Goal: Share content: Share content

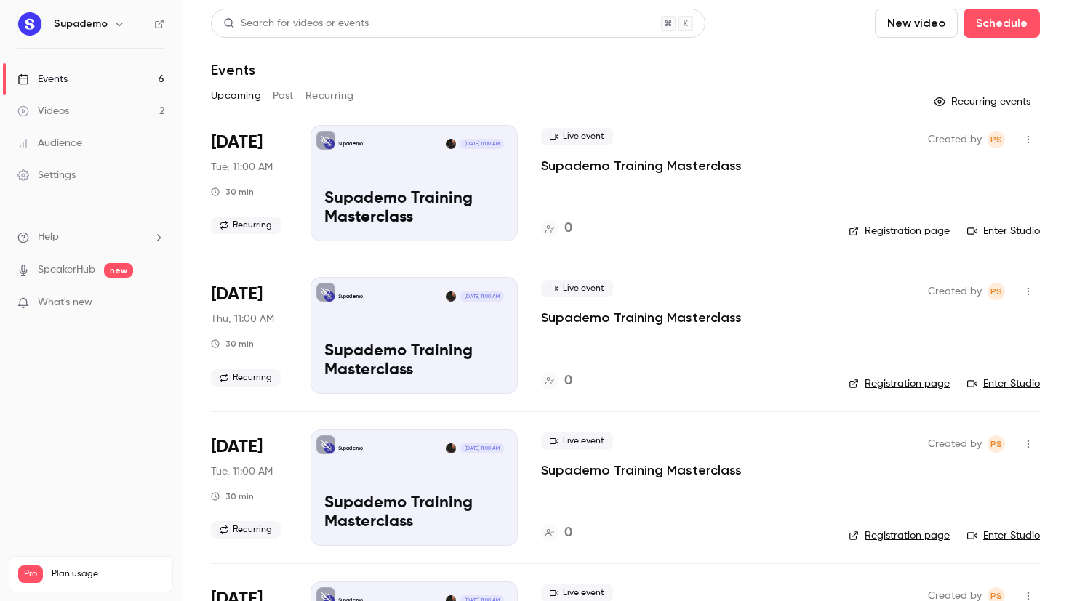
click at [337, 107] on button "Recurring" at bounding box center [329, 95] width 49 height 23
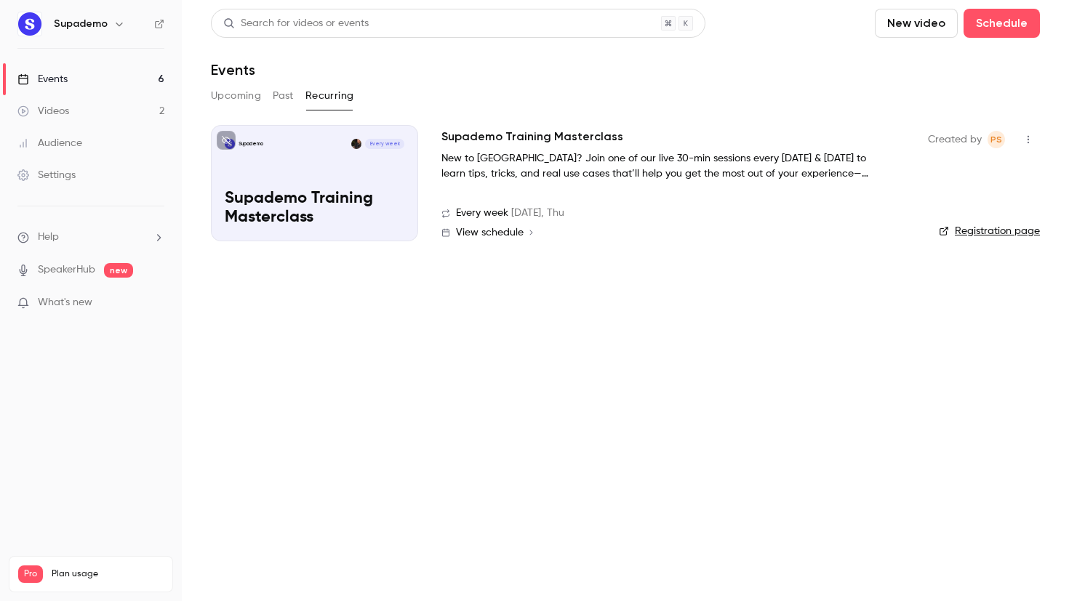
click at [1029, 140] on icon "button" at bounding box center [1028, 139] width 12 height 10
click at [928, 179] on div "Share" at bounding box center [972, 176] width 111 height 15
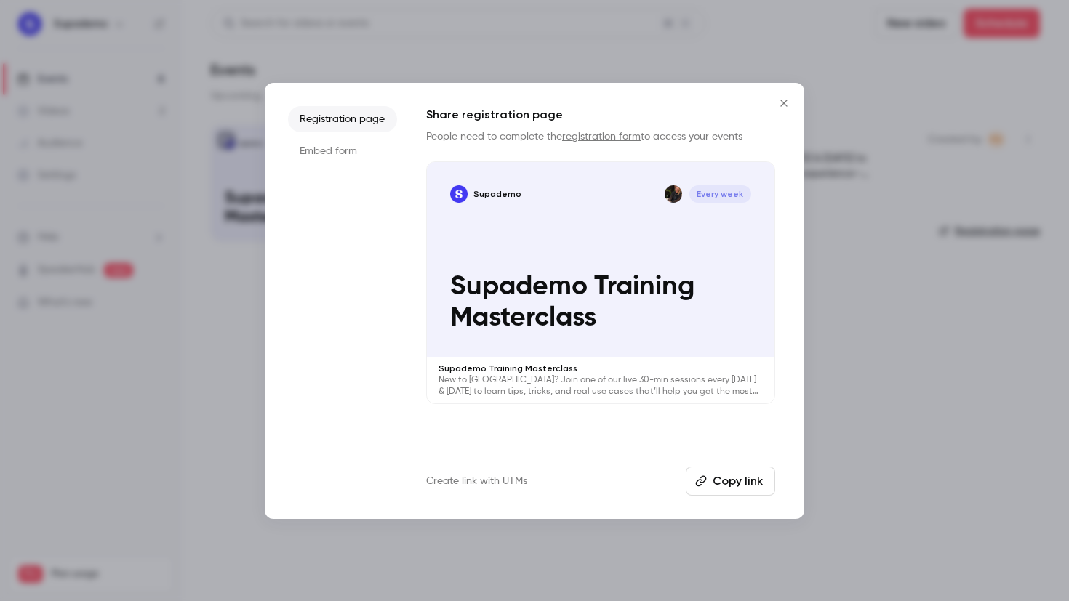
click at [745, 481] on button "Copy link" at bounding box center [730, 481] width 89 height 29
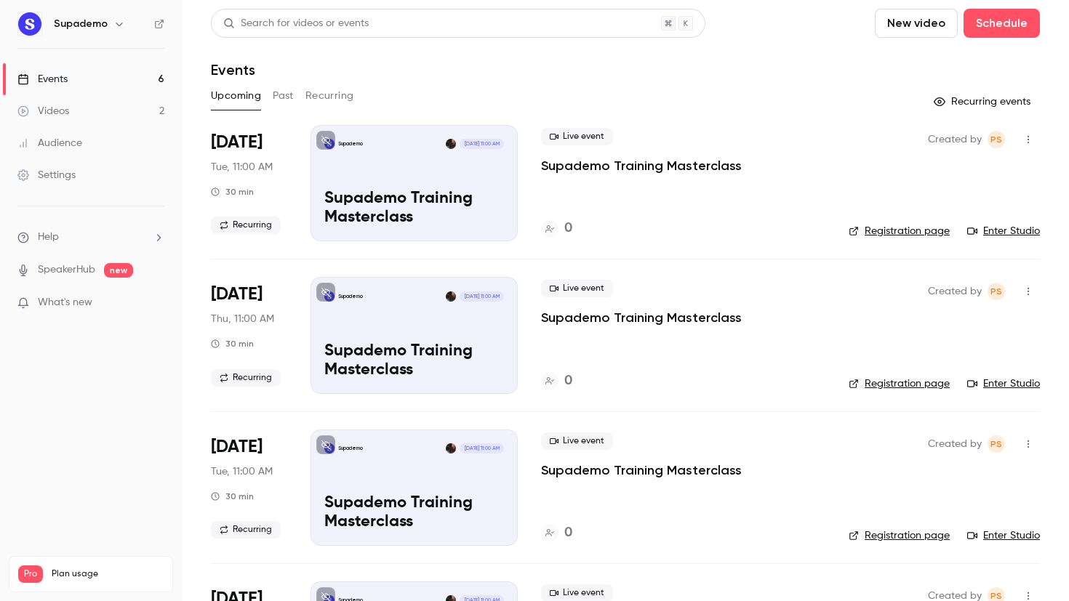
click at [333, 96] on button "Recurring" at bounding box center [329, 95] width 49 height 23
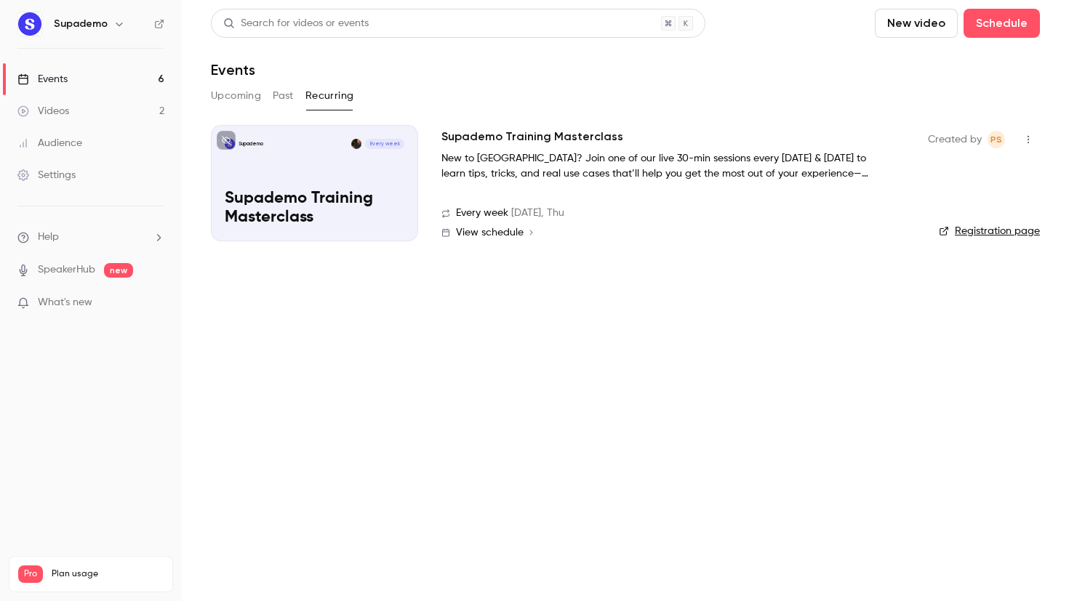
click at [579, 163] on p "New to [GEOGRAPHIC_DATA]? Join one of our live 30-min sessions every [DATE] & […" at bounding box center [659, 166] width 436 height 31
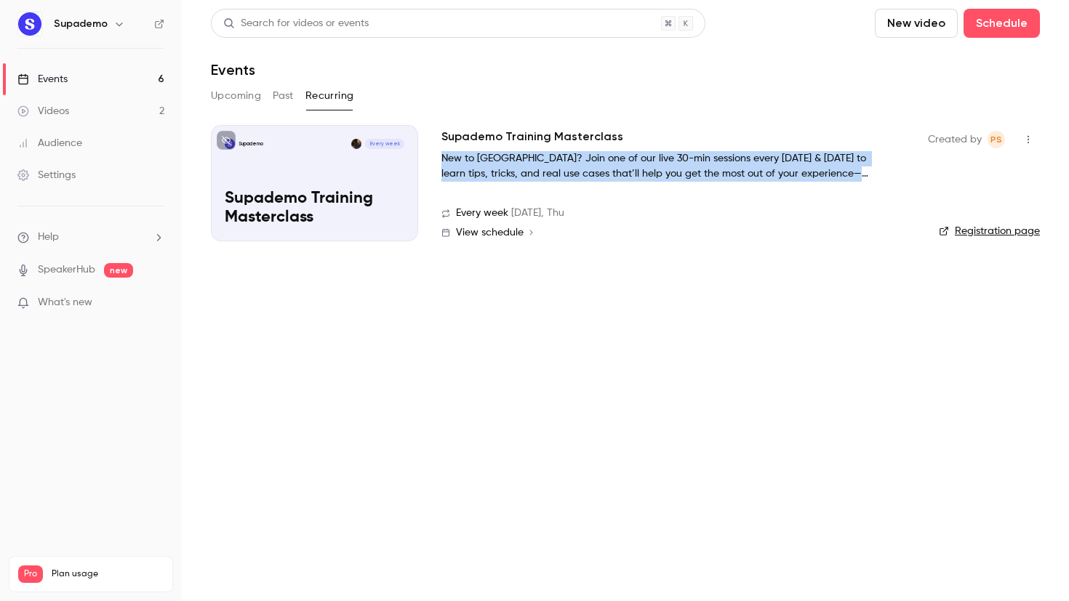
click at [579, 163] on p "New to [GEOGRAPHIC_DATA]? Join one of our live 30-min sessions every [DATE] & […" at bounding box center [659, 166] width 436 height 31
copy div "New to [GEOGRAPHIC_DATA]? Join one of our live 30-min sessions every [DATE] & […"
